Goal: Task Accomplishment & Management: Use online tool/utility

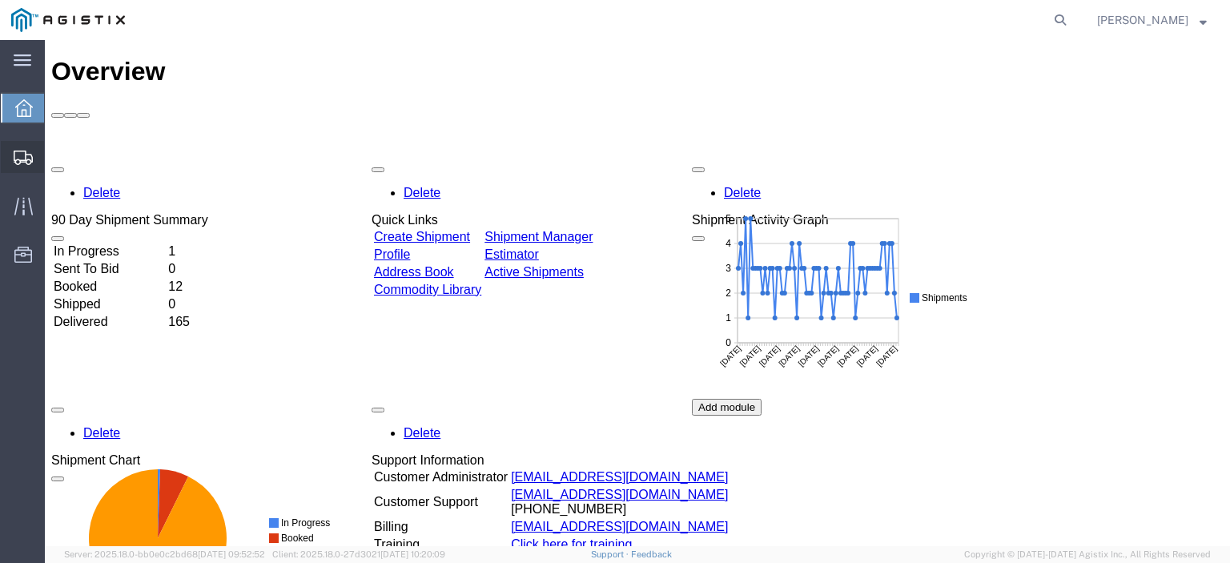
click at [0, 0] on span "Create from Template" at bounding box center [0, 0] width 0 height 0
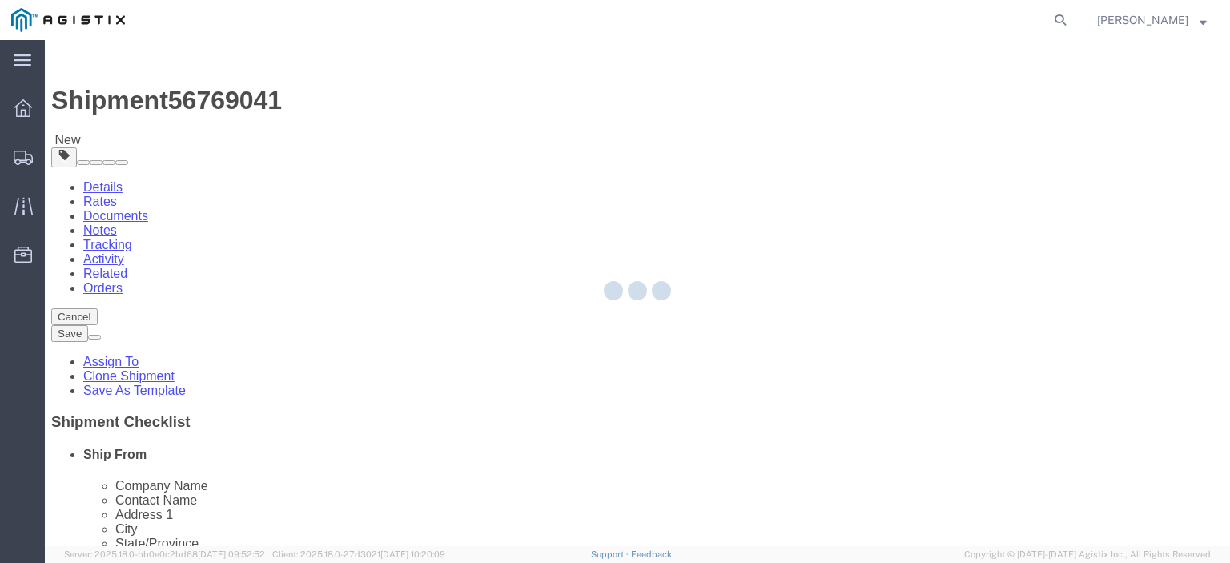
select select
select select "65511"
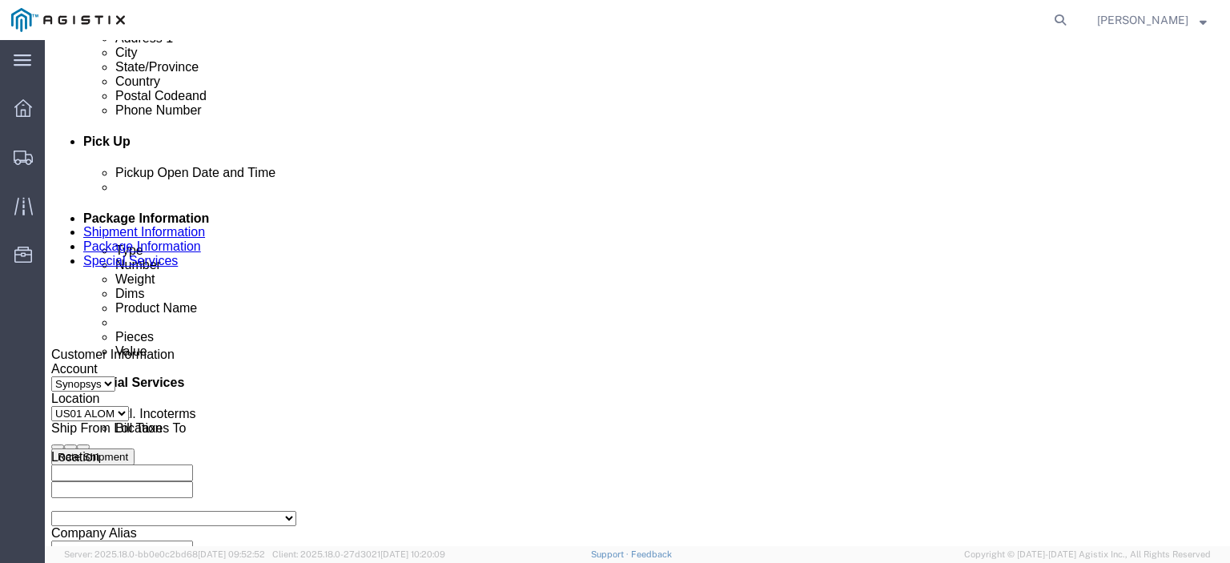
scroll to position [801, 0]
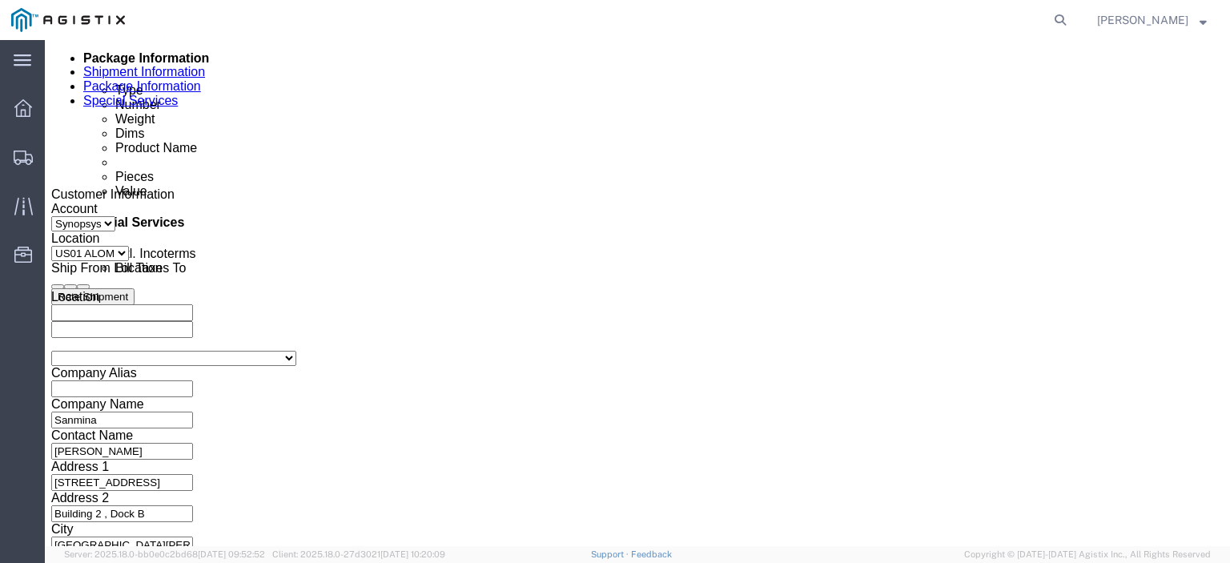
click div
type input "3:30 PM"
click button "Apply"
click div
type input "4:00 PM"
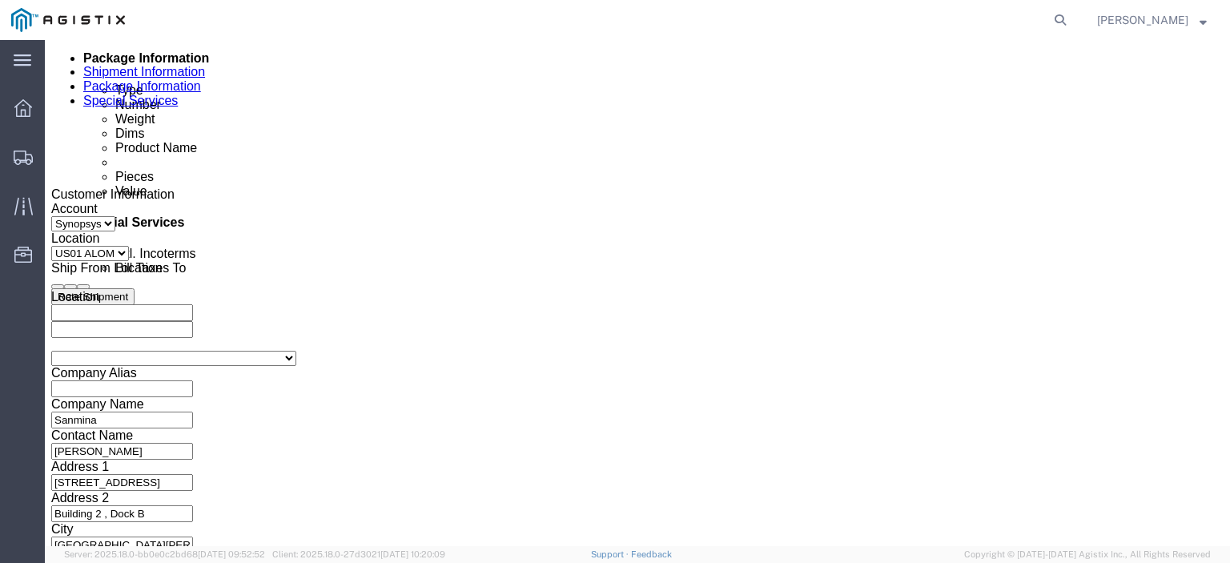
click button "Apply"
click div "Customer Information Account Select Sanmina Synopsys Location Select US01 [GEOG…"
click icon "button"
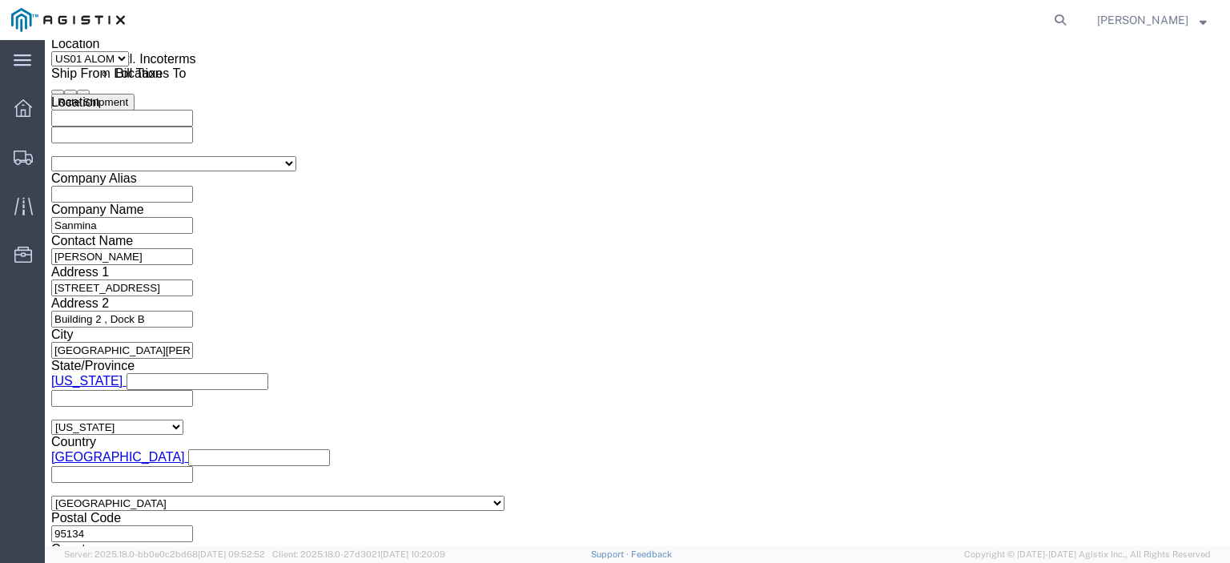
scroll to position [1013, 0]
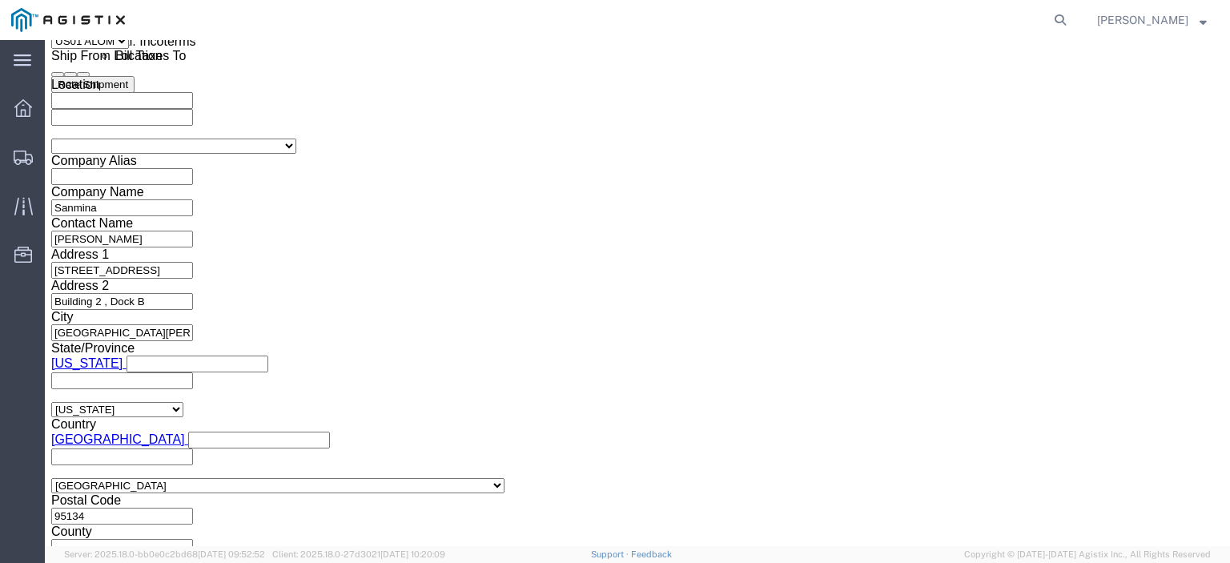
click button "Continue"
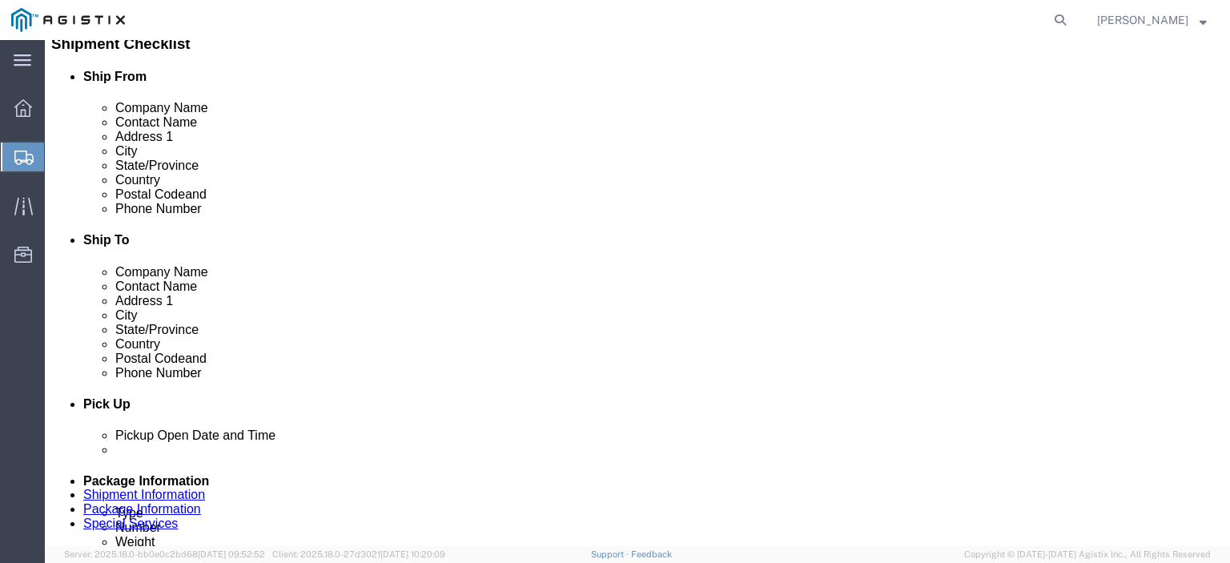
click dd "13863.71 USD"
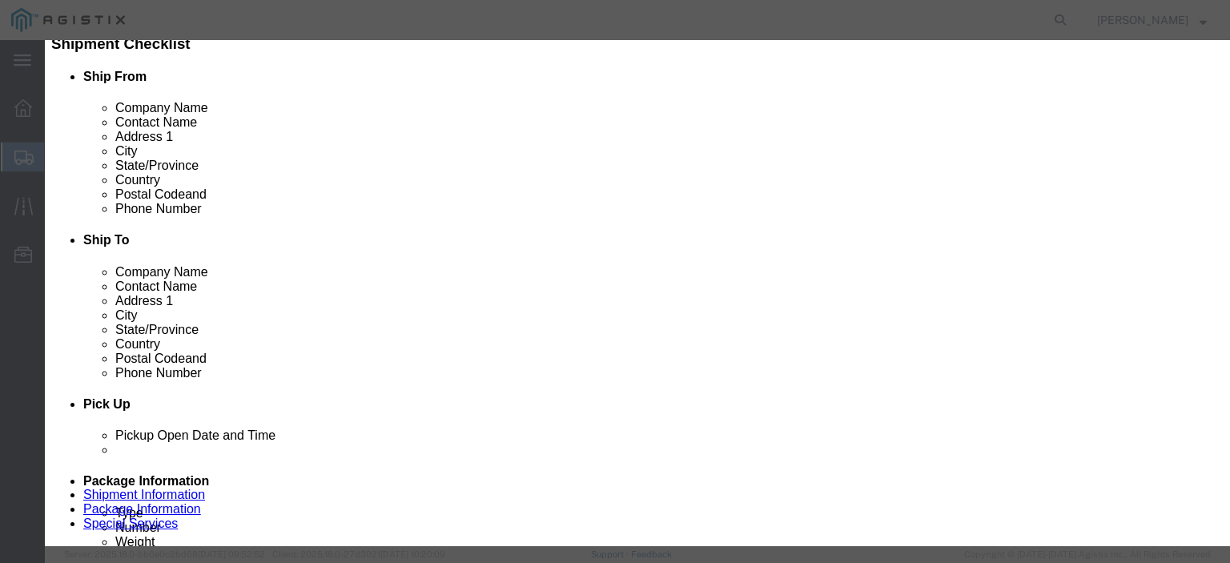
click input "7.00"
type input "10.00"
type input "19805.3"
click textarea "PO# 3000021115, QTY: 7"
type textarea "PO# 3000021115, QTY: 10"
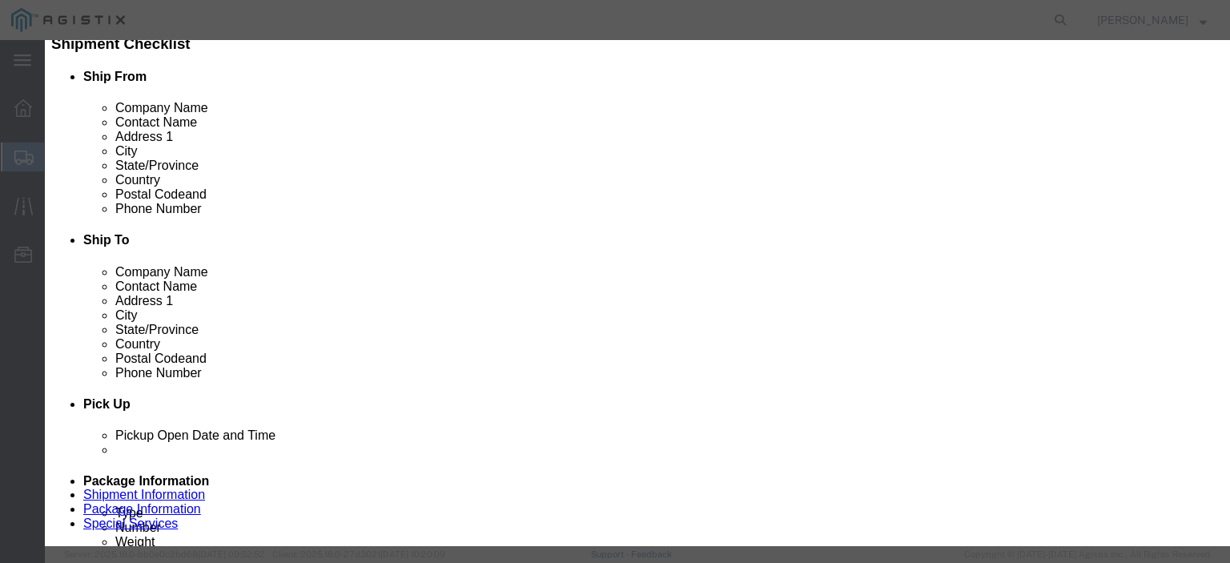
click button "Save & Close"
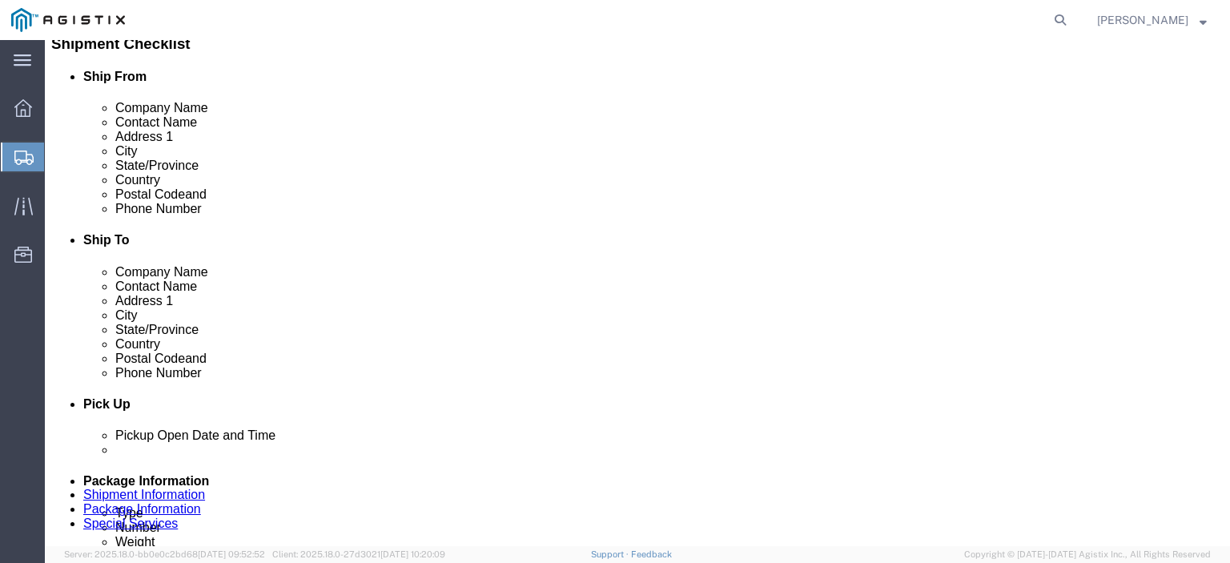
click link
click link "Delete this content"
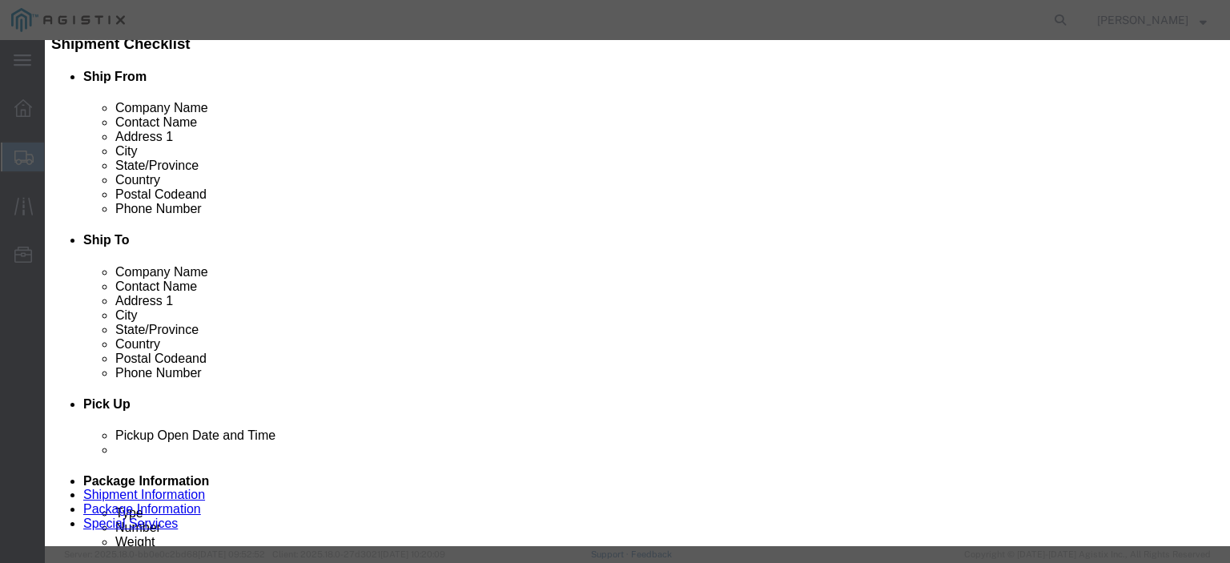
click button "Yes"
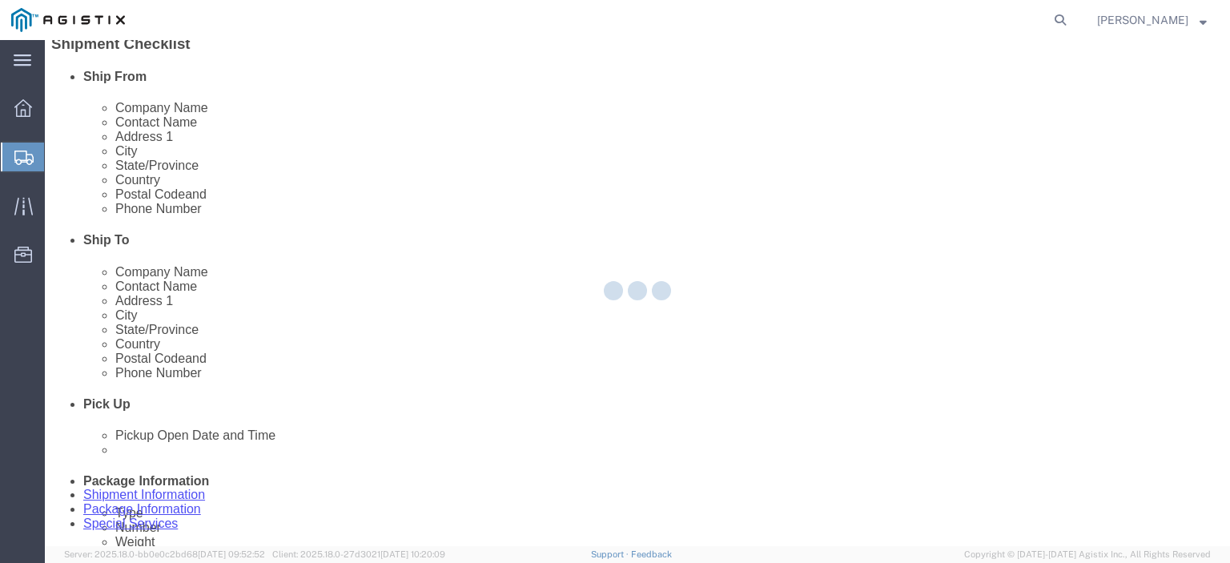
scroll to position [263, 0]
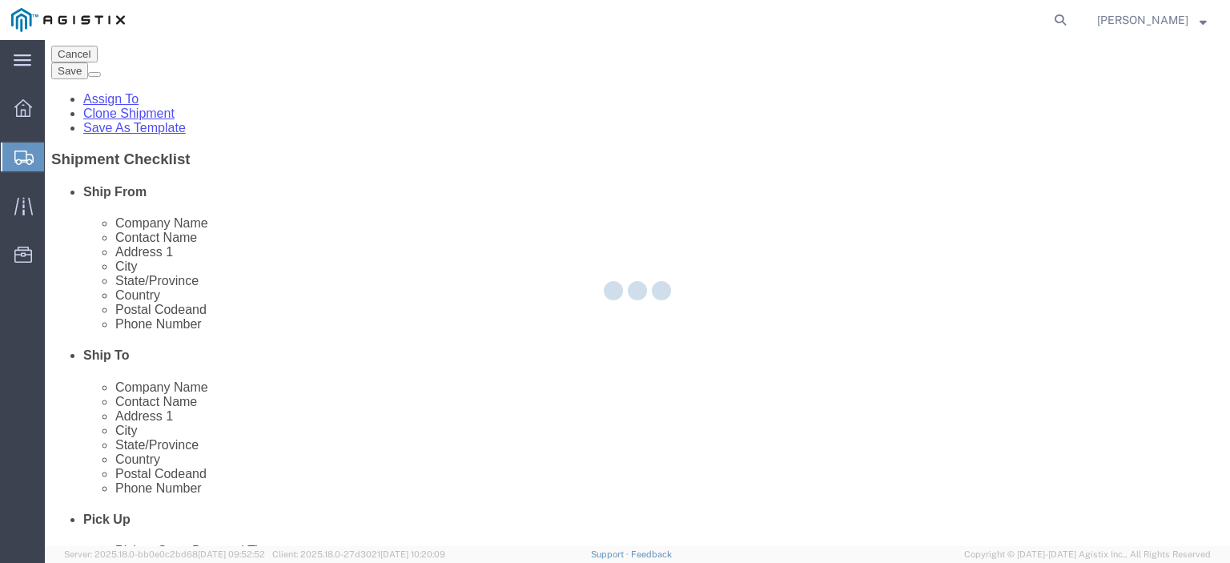
select select "PSNS"
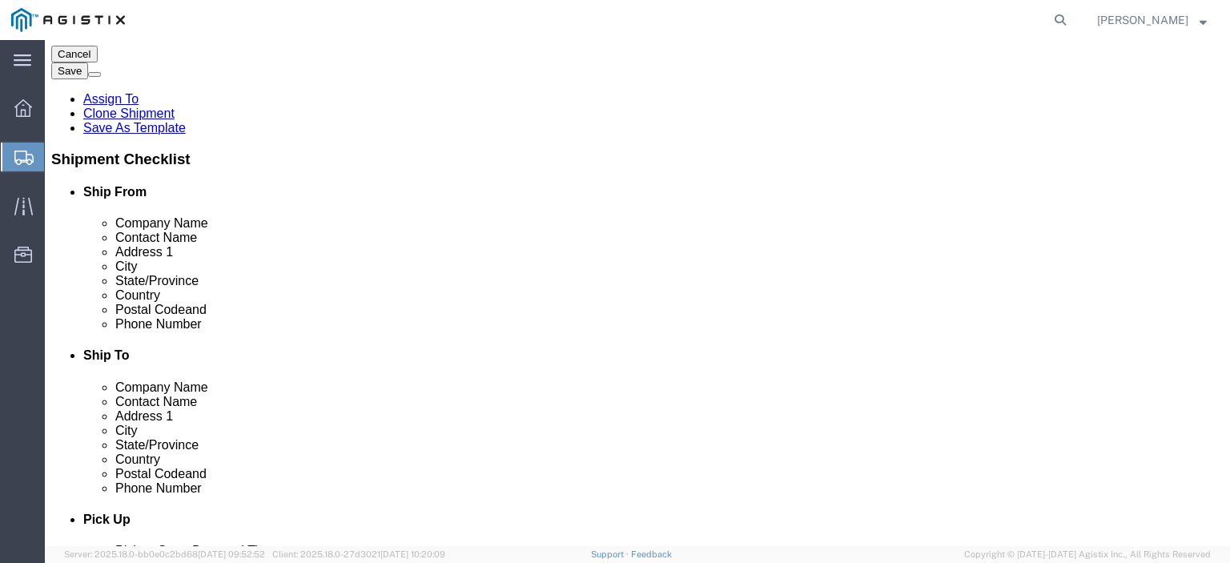
click link "Delete this content"
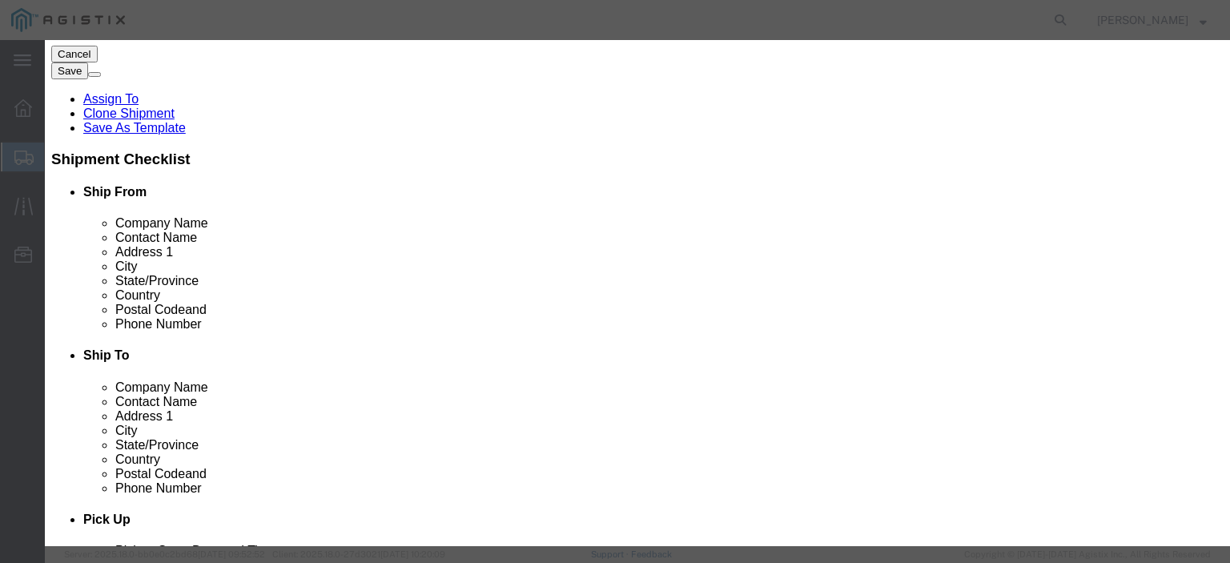
click button "Yes"
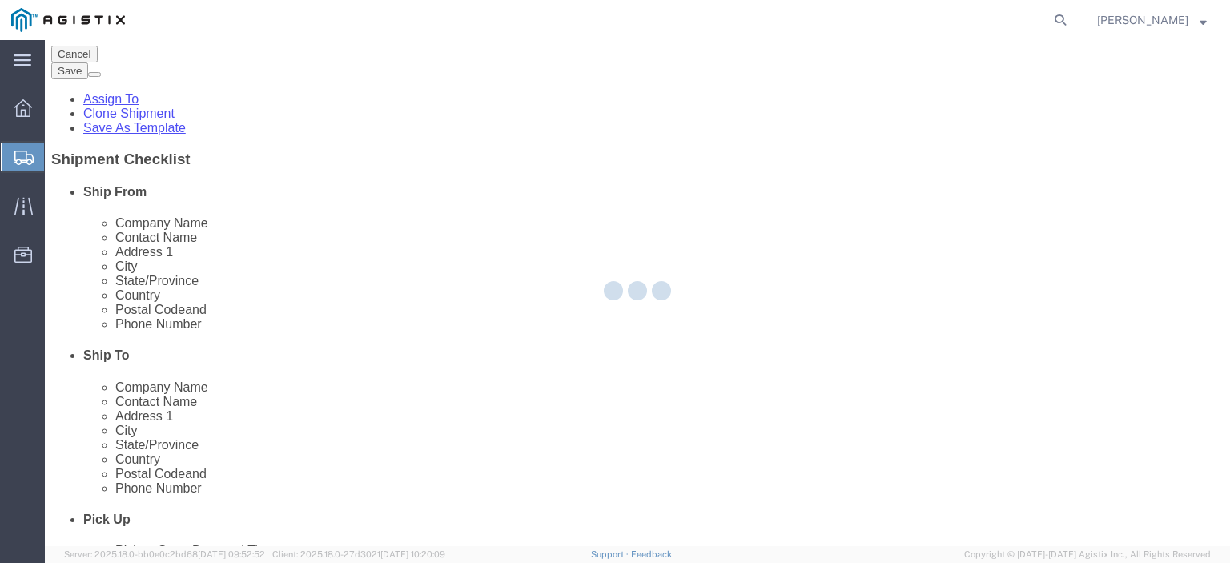
scroll to position [147, 0]
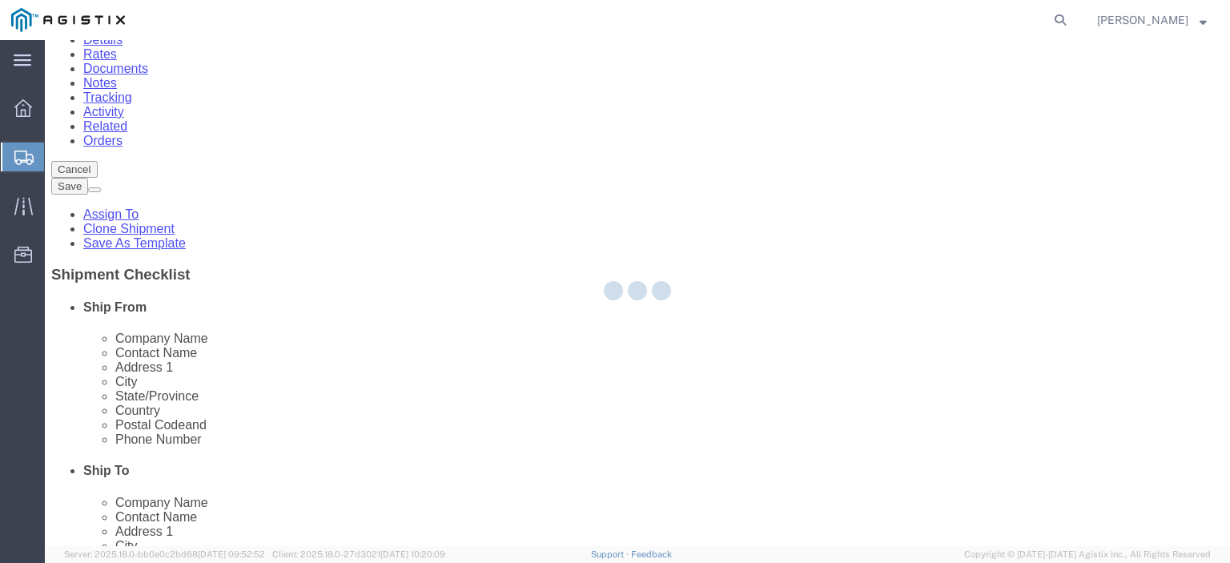
select select "PSNS"
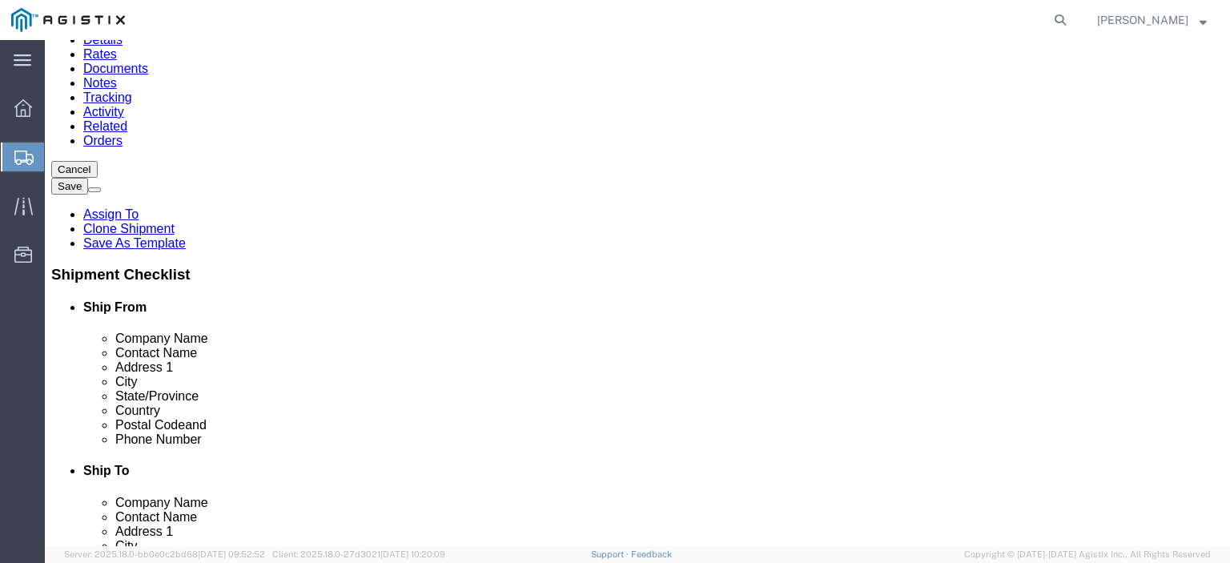
click input "17"
type input "10"
click input "160.00"
type input "120.00"
click input "60.00"
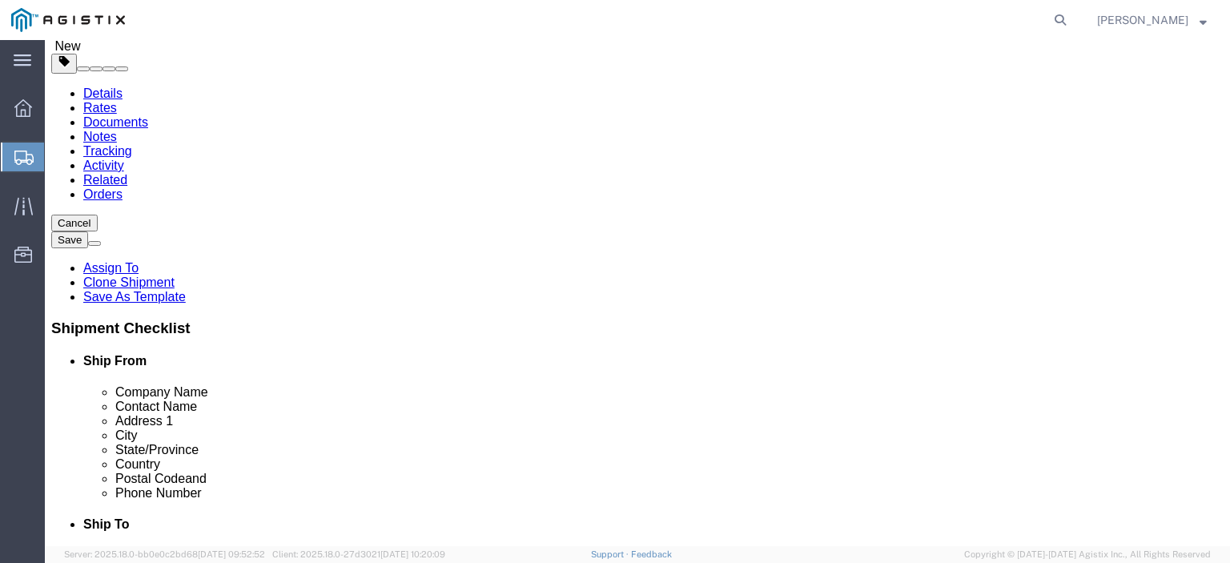
scroll to position [67, 0]
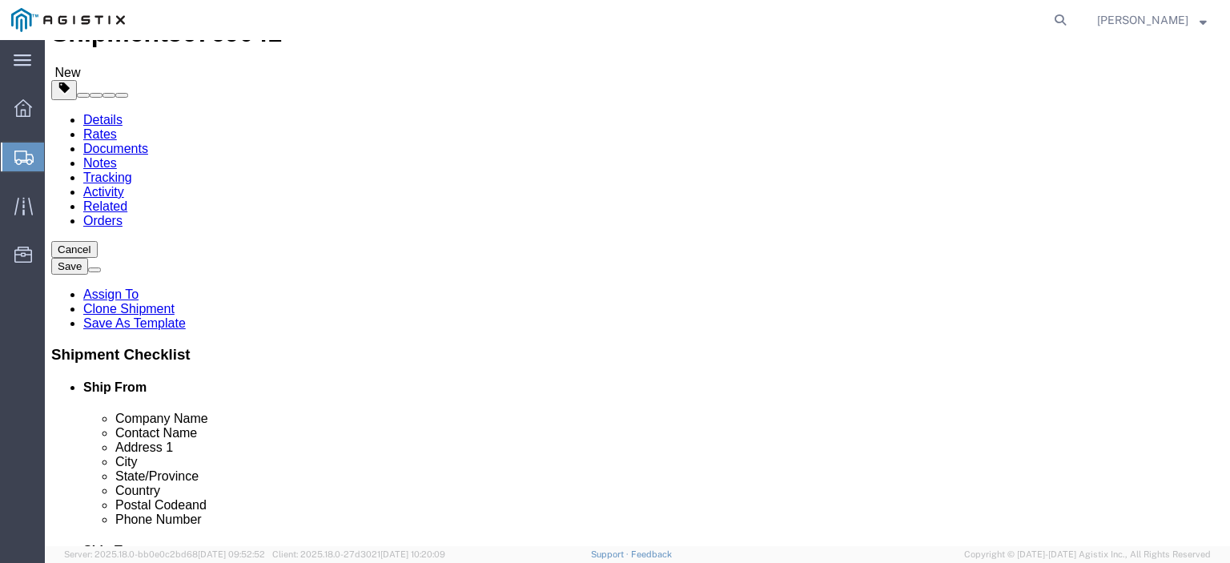
type input "40.00"
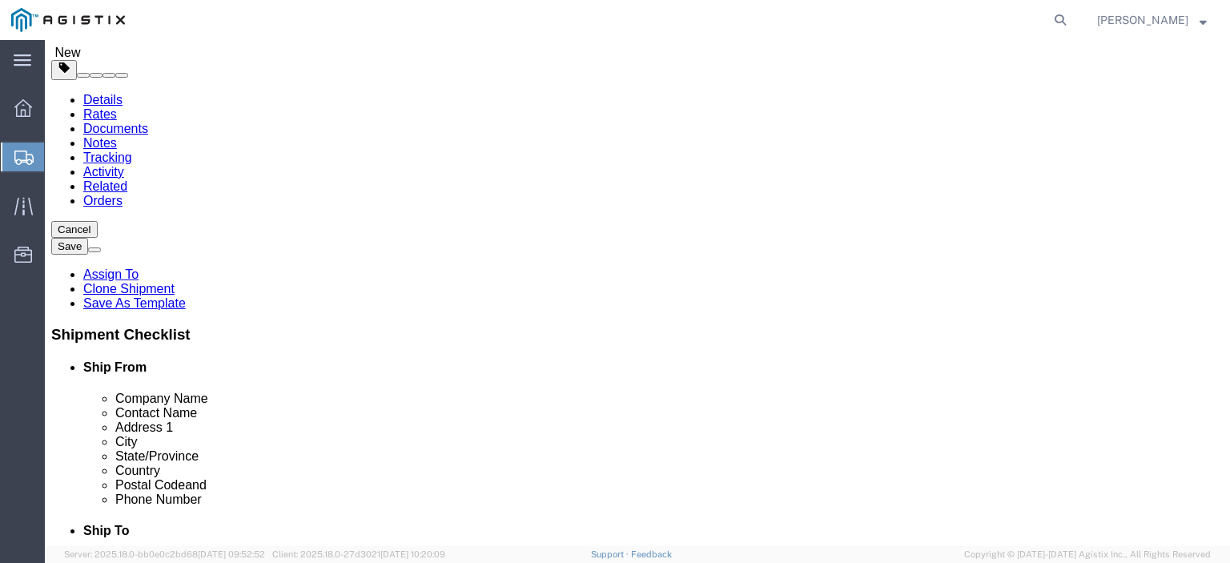
scroll to position [147, 0]
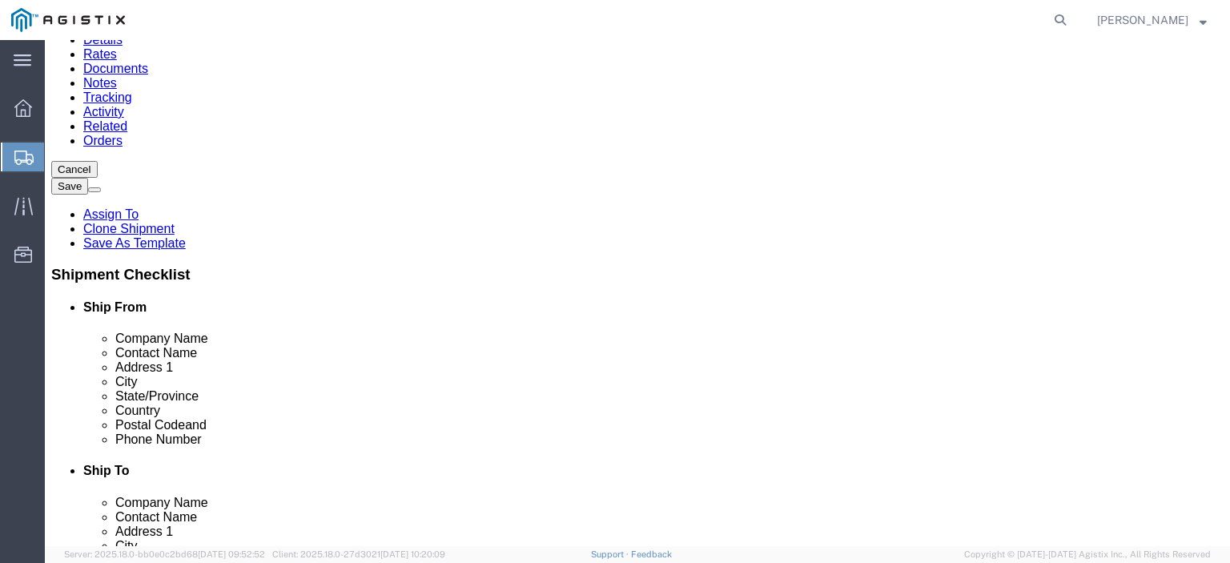
click div "1 x Pallet(s) Standard (Not Stackable) Package Type Select Bale(s) Basket(s) Bo…"
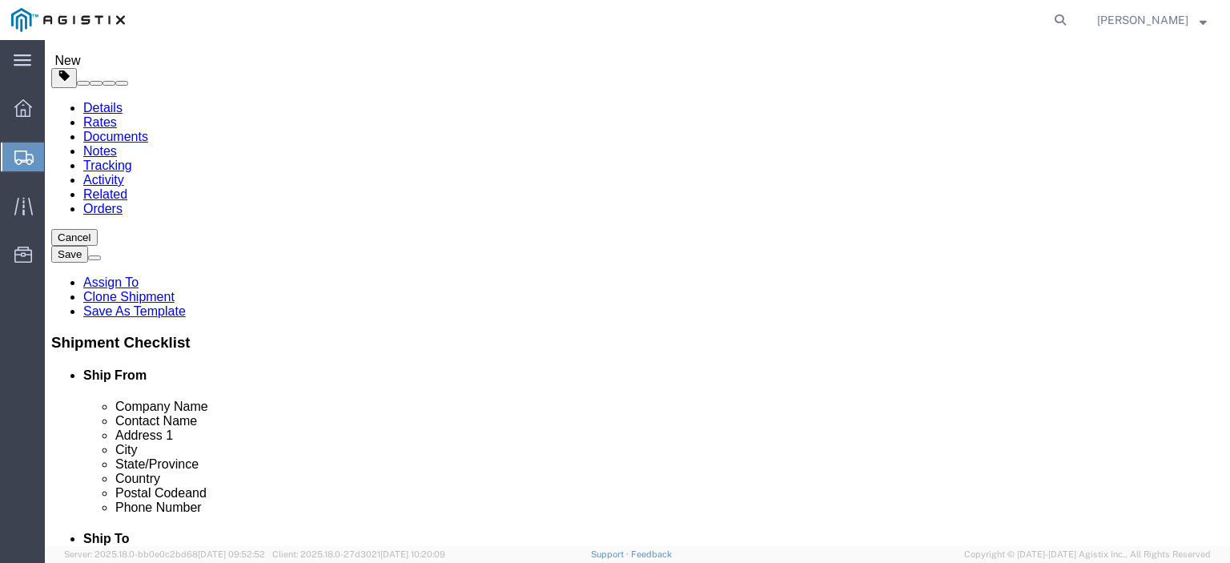
scroll to position [240, 0]
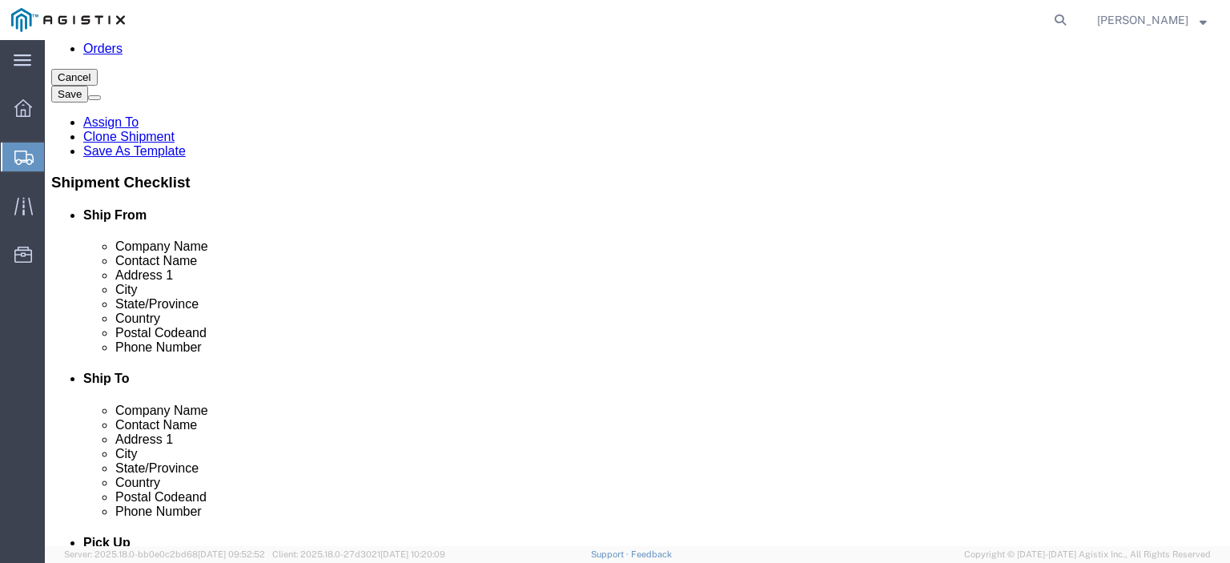
click div "Previous Continue"
click button "Continue"
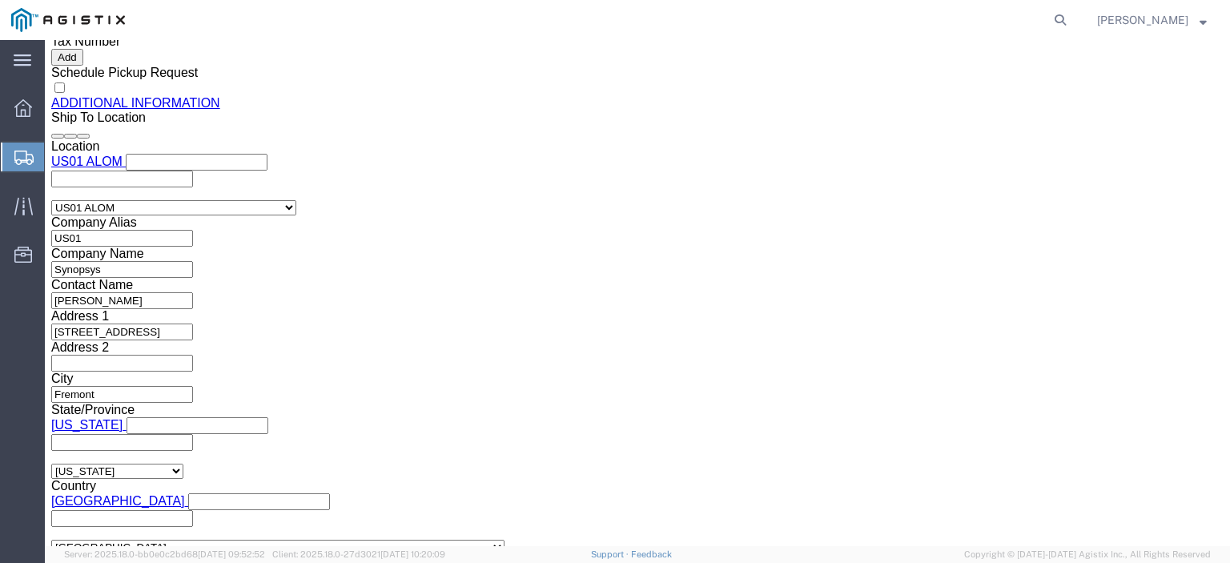
drag, startPoint x: 218, startPoint y: 19, endPoint x: 133, endPoint y: 20, distance: 84.9
click span "56769041"
copy span "56769041"
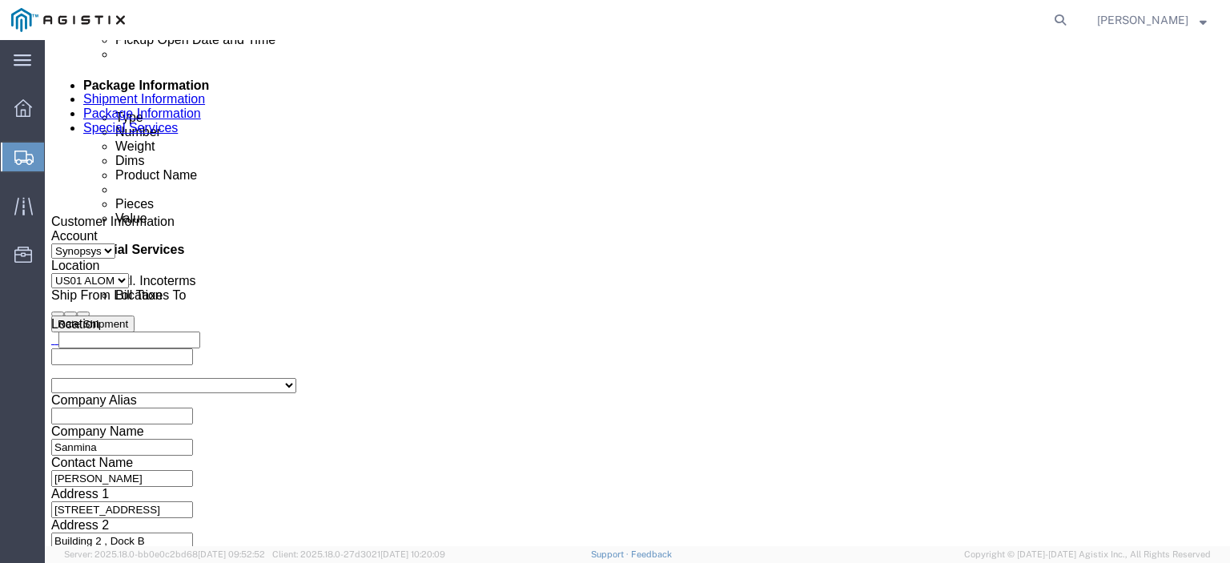
scroll to position [934, 0]
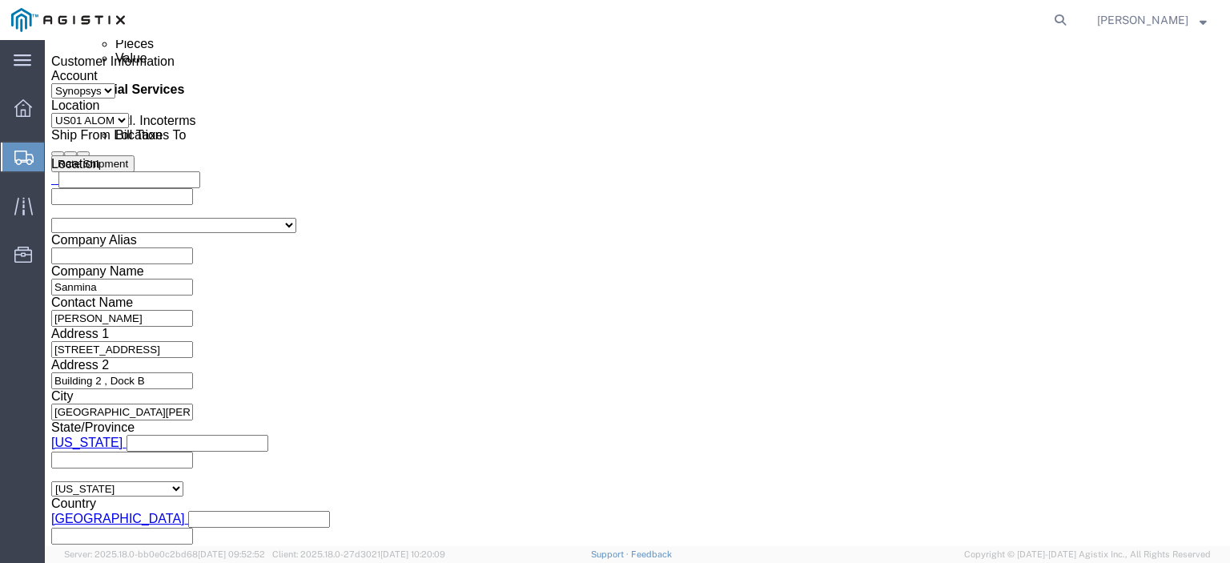
drag, startPoint x: 620, startPoint y: 292, endPoint x: 586, endPoint y: 292, distance: 33.6
click textarea "Hello Team. Please process Shipment 56674621 1 Pallet in shipment Driver must s…"
paste textarea "76904"
type textarea "Hello Team. Please process Shipment 56769041 1 Pallet in shipment Driver must s…"
click div "Message Hello Team. Please process Shipment 56674621 1 Pallet in shipment Drive…"
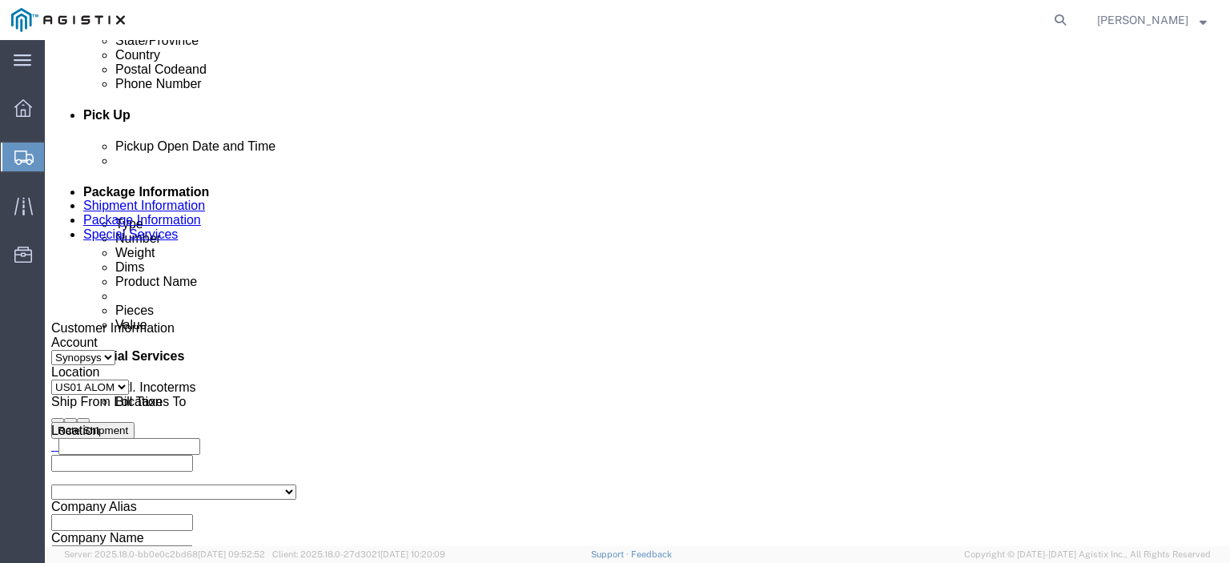
scroll to position [614, 0]
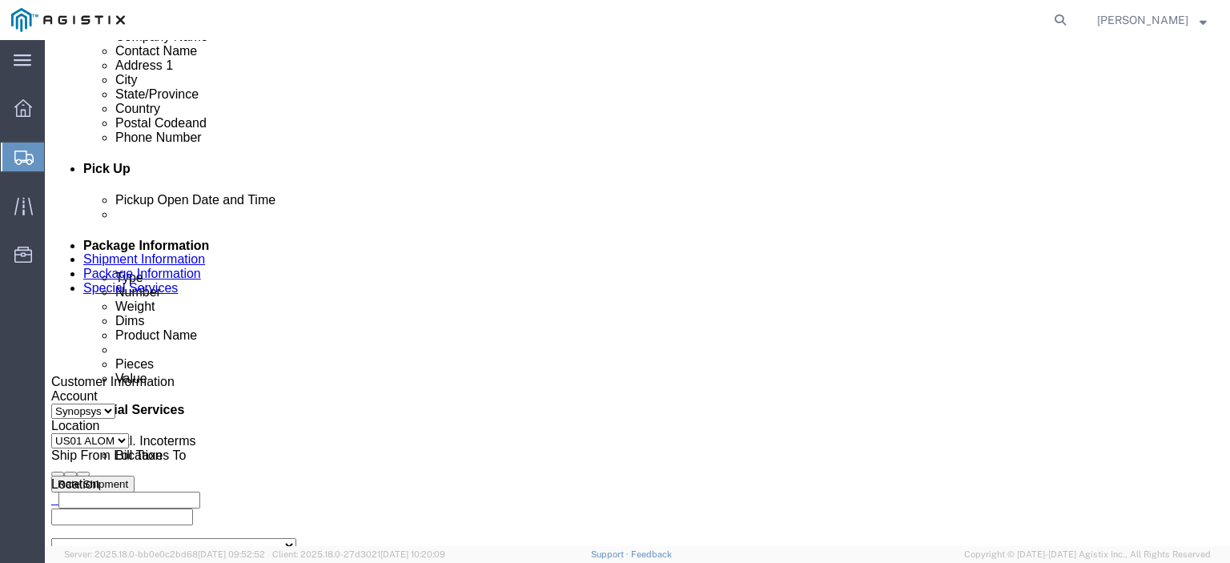
click link "Package Information"
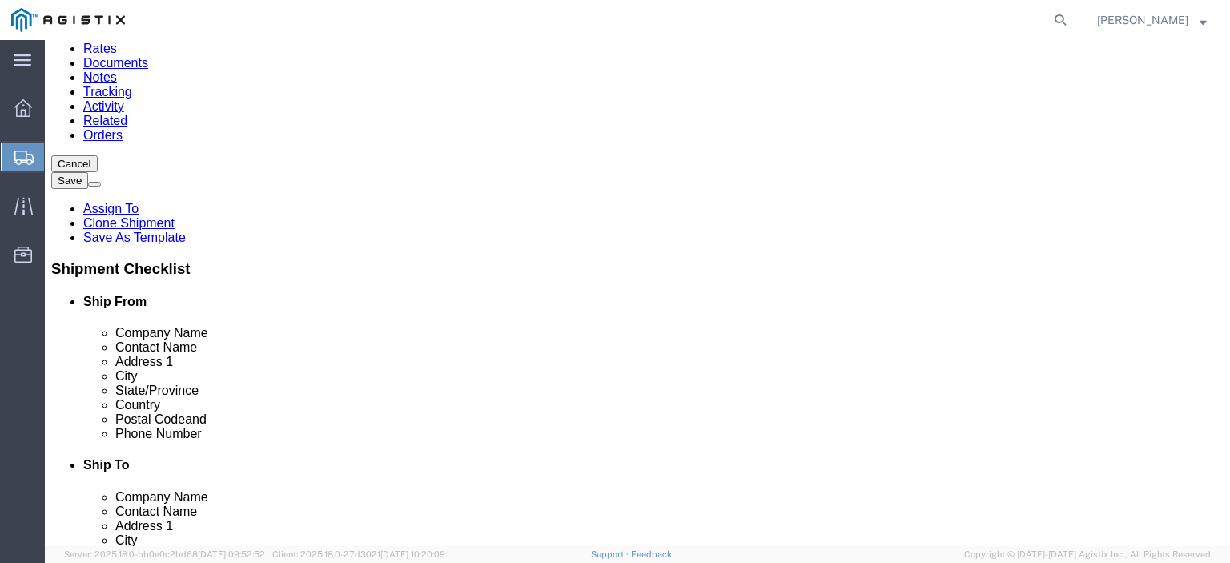
scroll to position [240, 0]
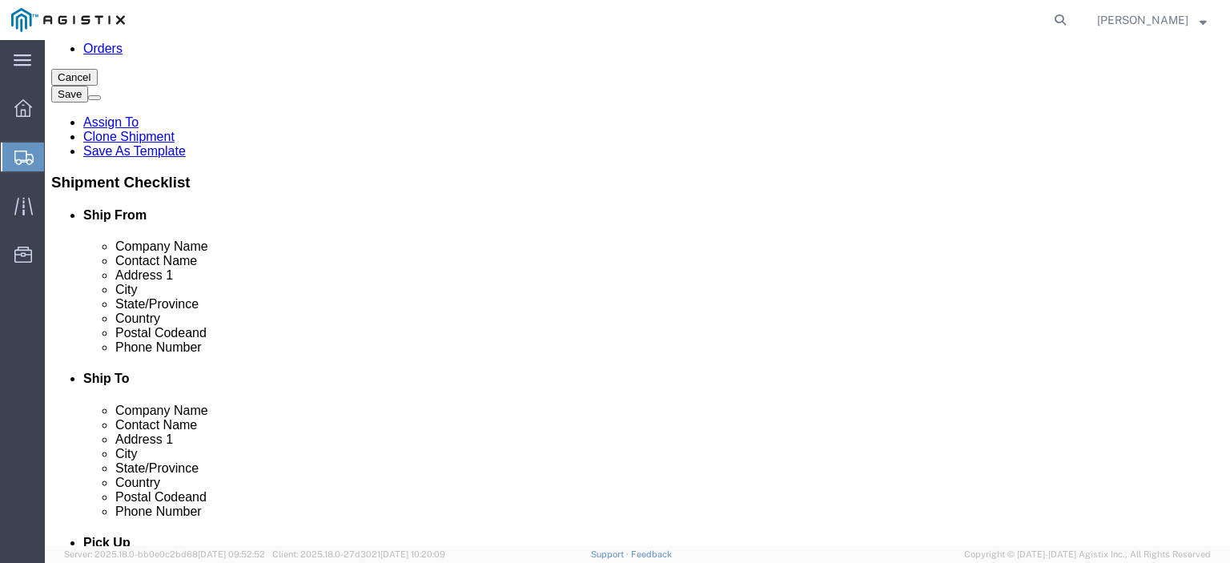
click button "Continue"
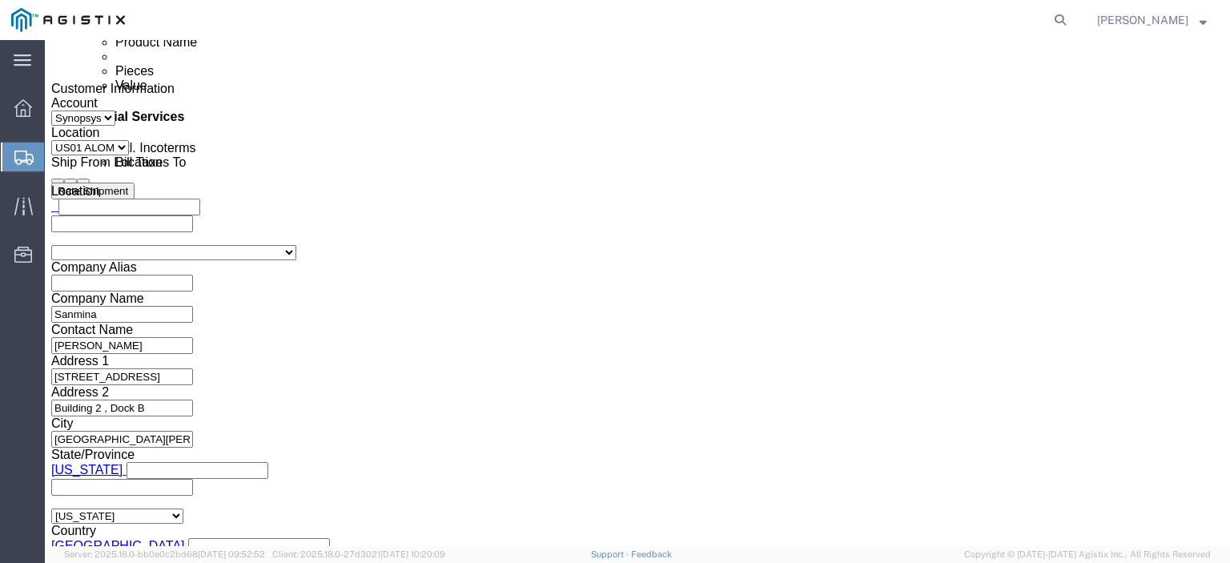
scroll to position [934, 0]
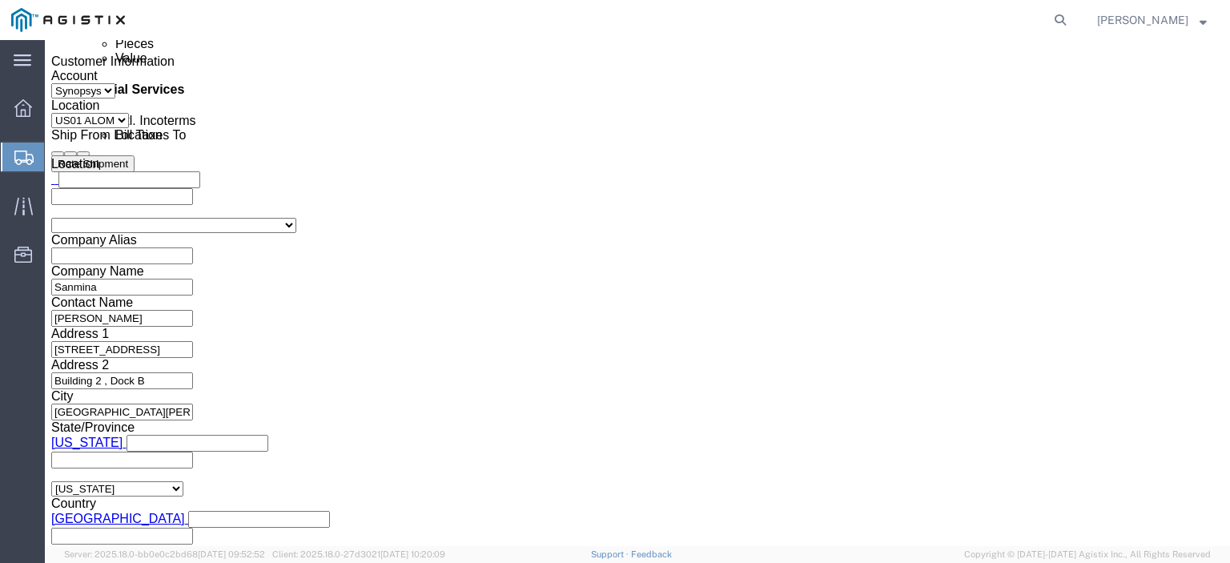
click div "To [EMAIL_ADDRESS][DOMAIN_NAME] [EMAIL_ADDRESS][DOMAIN_NAME] [EMAIL_ADDRESS][DO…"
click button "Rate Shipment"
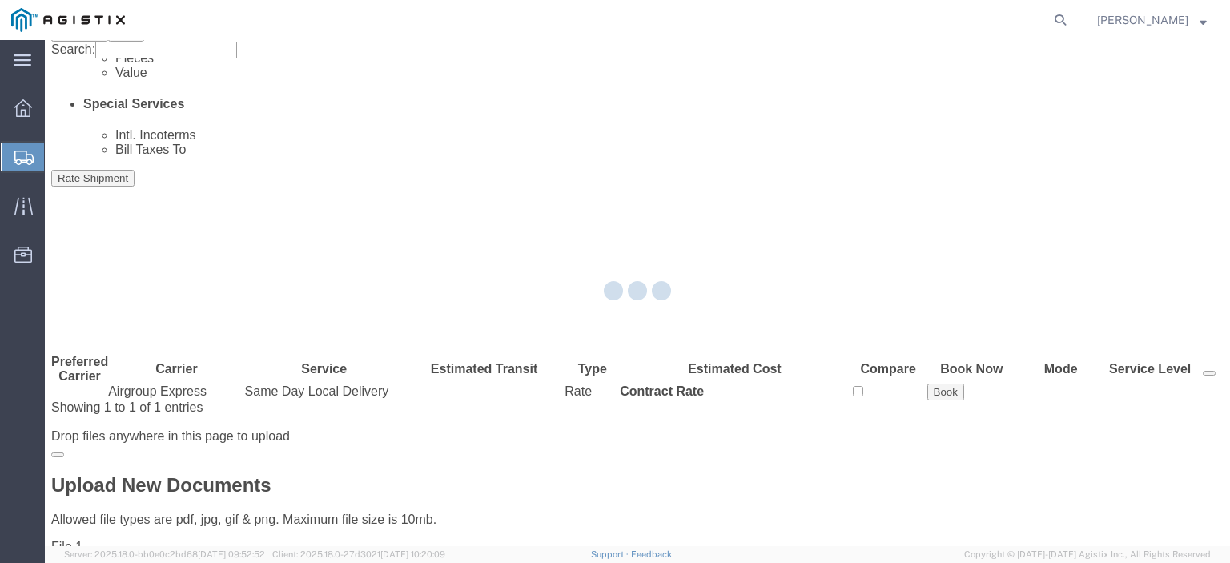
scroll to position [0, 0]
